Goal: Information Seeking & Learning: Check status

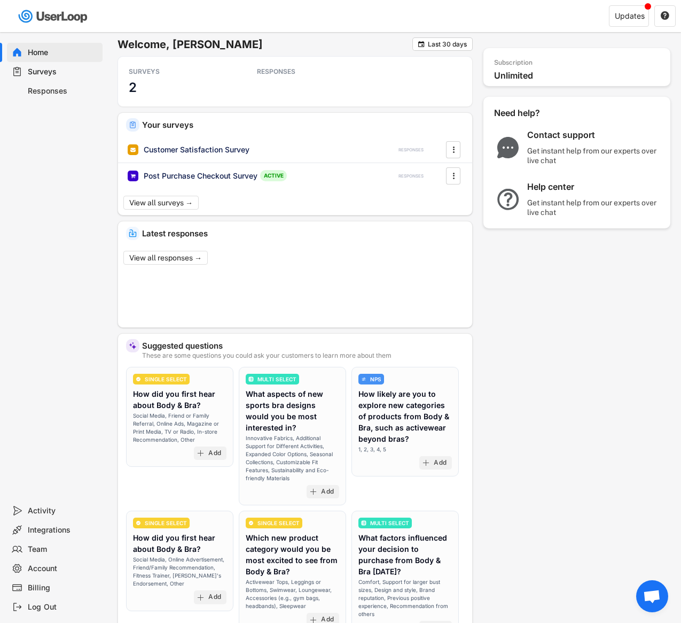
click at [32, 71] on div "Surveys" at bounding box center [63, 72] width 71 height 10
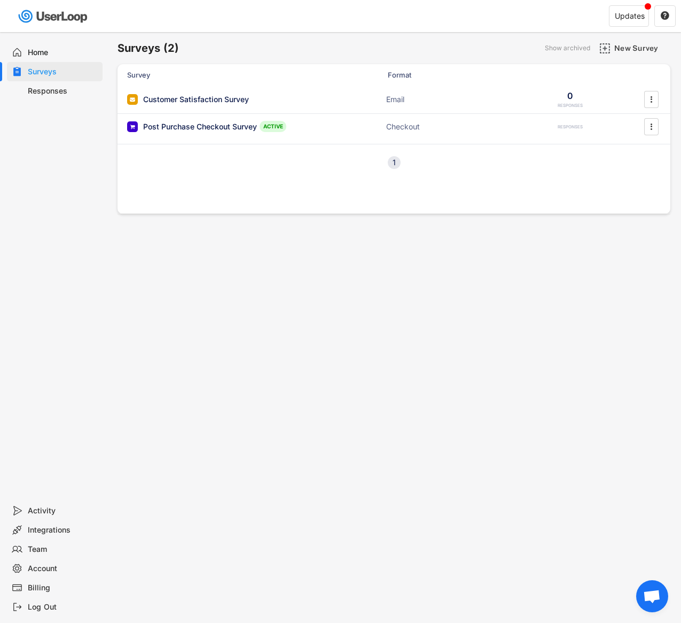
click at [52, 95] on div "Responses" at bounding box center [63, 91] width 71 height 10
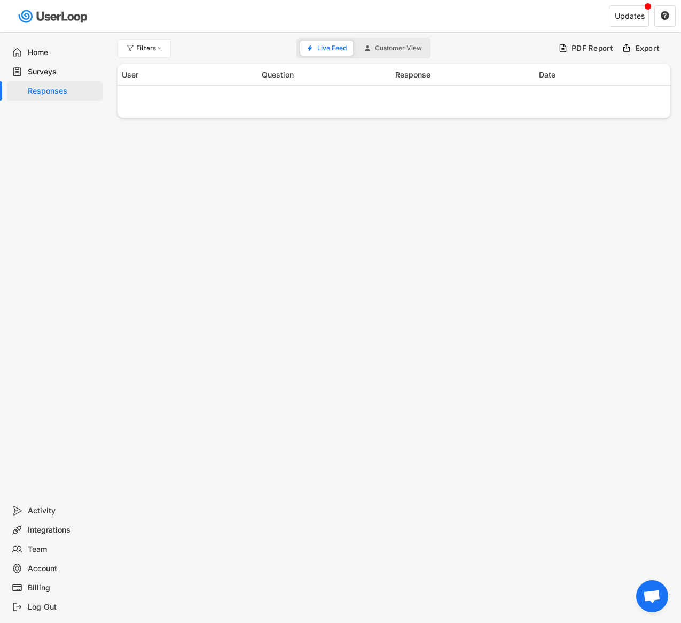
click at [46, 71] on div "Surveys" at bounding box center [63, 72] width 71 height 10
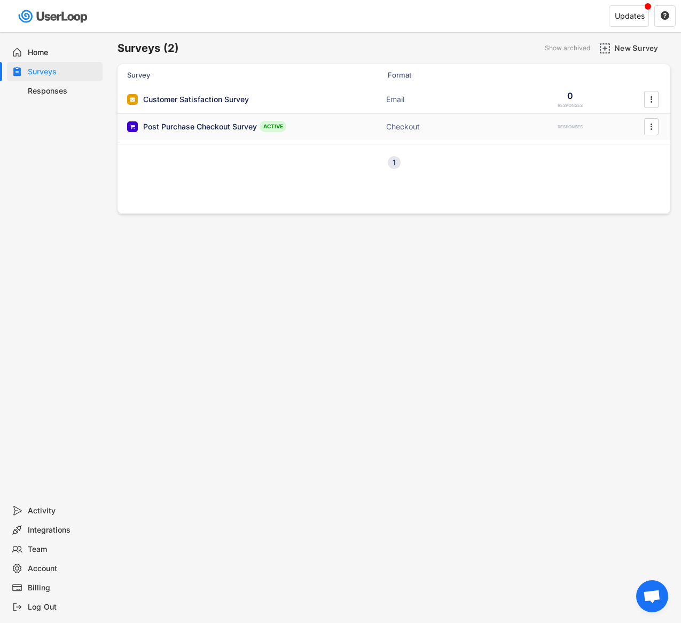
click at [206, 133] on div "Post Purchase Checkout Survey ACTIVE Checkout RESPONSES " at bounding box center [394, 127] width 553 height 26
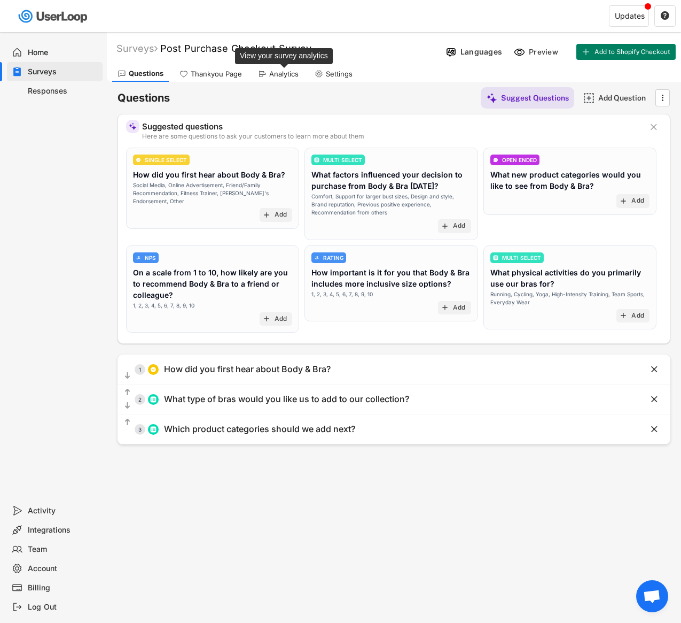
click at [292, 75] on div "Analytics" at bounding box center [283, 73] width 29 height 9
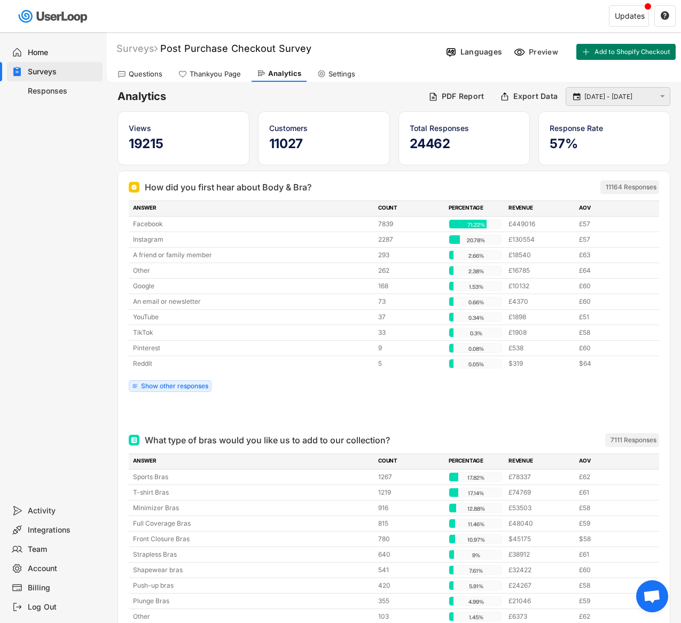
click at [614, 96] on input "[DATE] - [DATE]" at bounding box center [620, 96] width 71 height 11
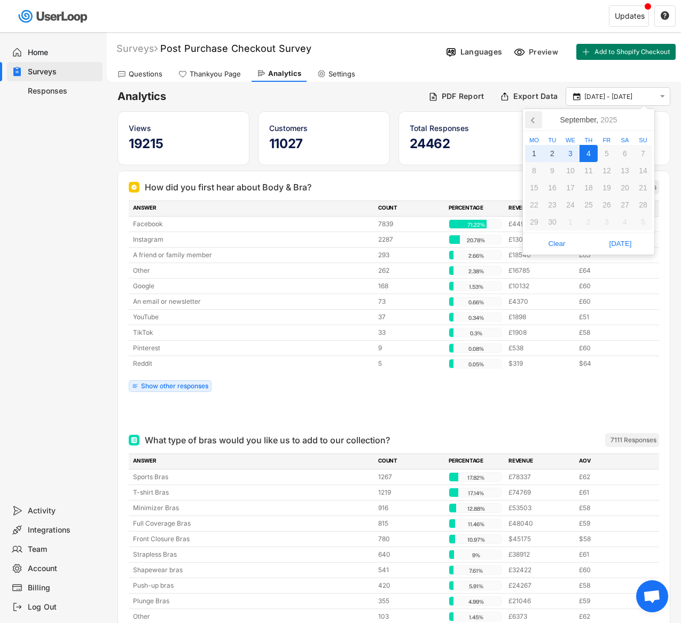
click at [532, 122] on icon at bounding box center [533, 119] width 17 height 17
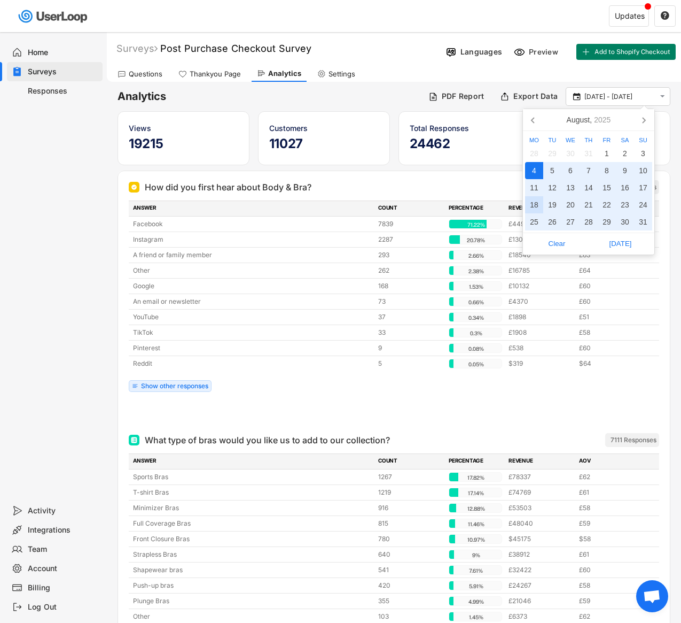
click at [533, 204] on div "18" at bounding box center [534, 204] width 18 height 17
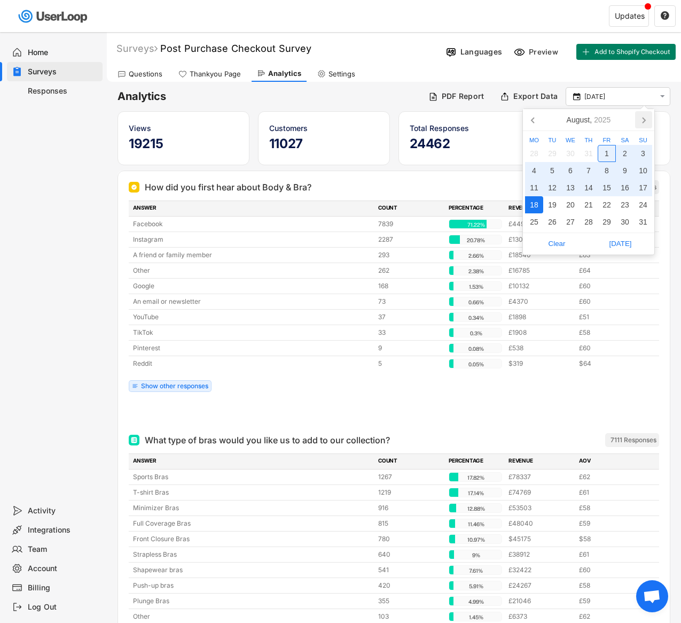
click at [641, 118] on icon at bounding box center [643, 119] width 17 height 17
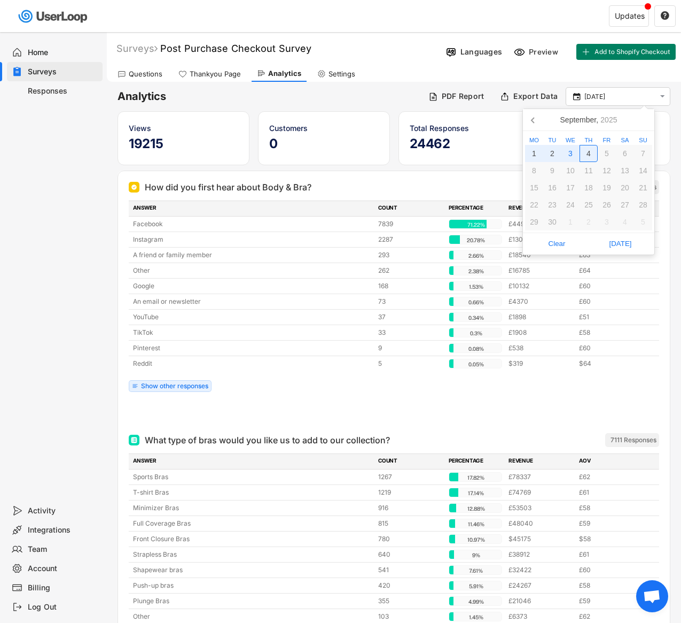
click at [589, 152] on div "4" at bounding box center [589, 153] width 18 height 17
type input "[DATE] - [DATE]"
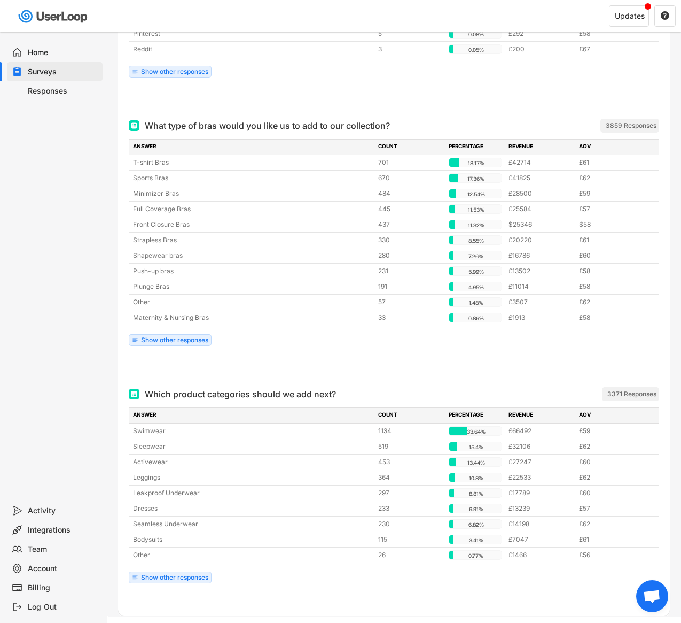
scroll to position [328, 0]
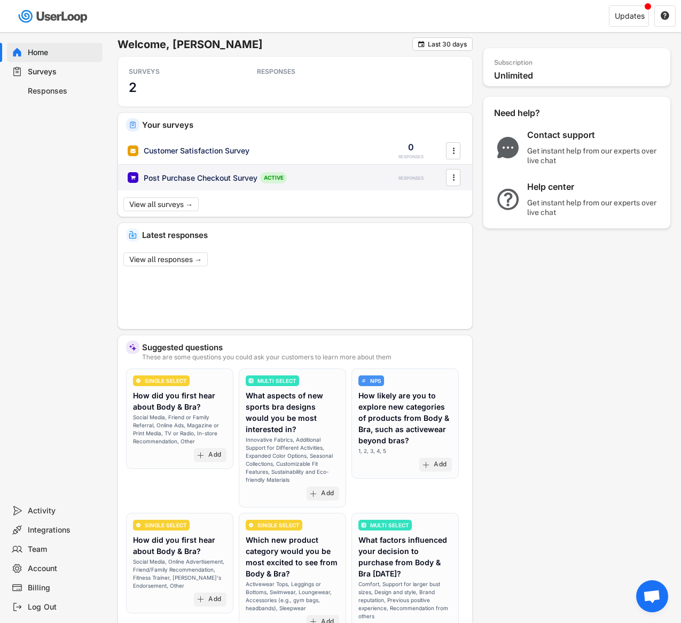
click at [185, 176] on div "Post Purchase Checkout Survey" at bounding box center [201, 178] width 114 height 11
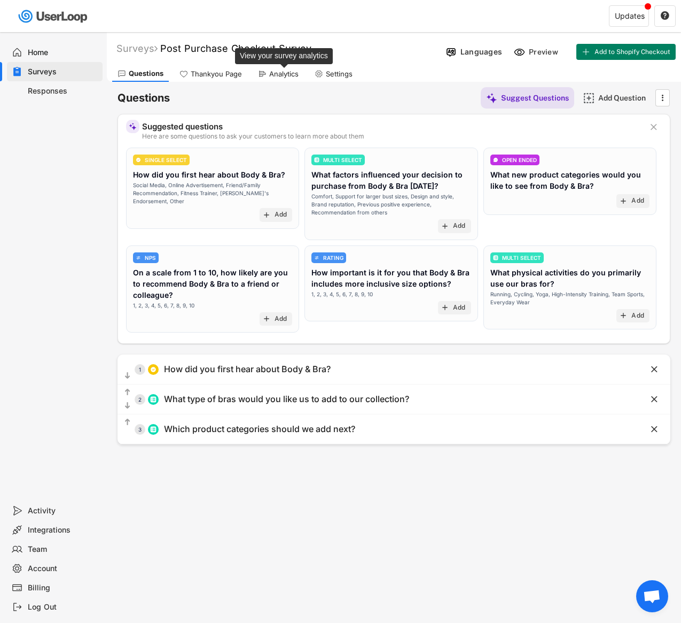
click at [284, 72] on div "Analytics" at bounding box center [283, 73] width 29 height 9
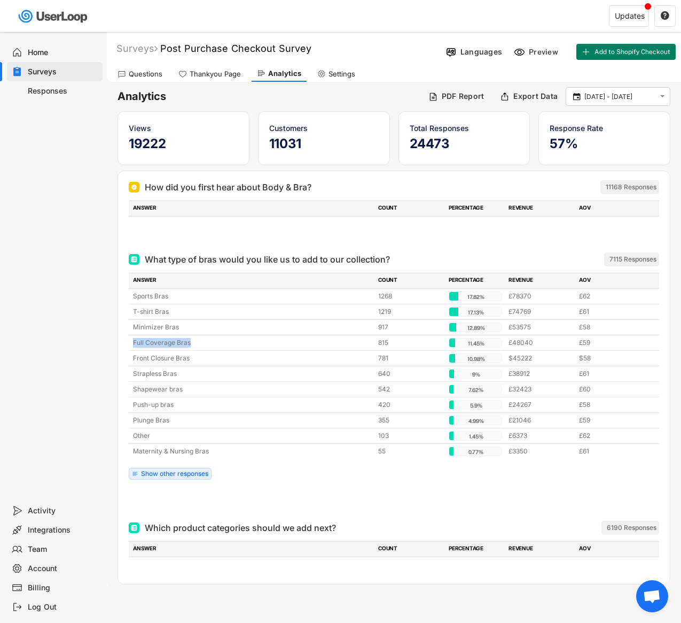
drag, startPoint x: 192, startPoint y: 343, endPoint x: 126, endPoint y: 344, distance: 66.3
click at [126, 344] on div "What type of bras would you like us to add to our collection? ARCHIVED 7115 Res…" at bounding box center [394, 377] width 552 height 268
click at [64, 259] on div "Home Surveys Responses" at bounding box center [53, 266] width 107 height 469
